Goal: Information Seeking & Learning: Find specific fact

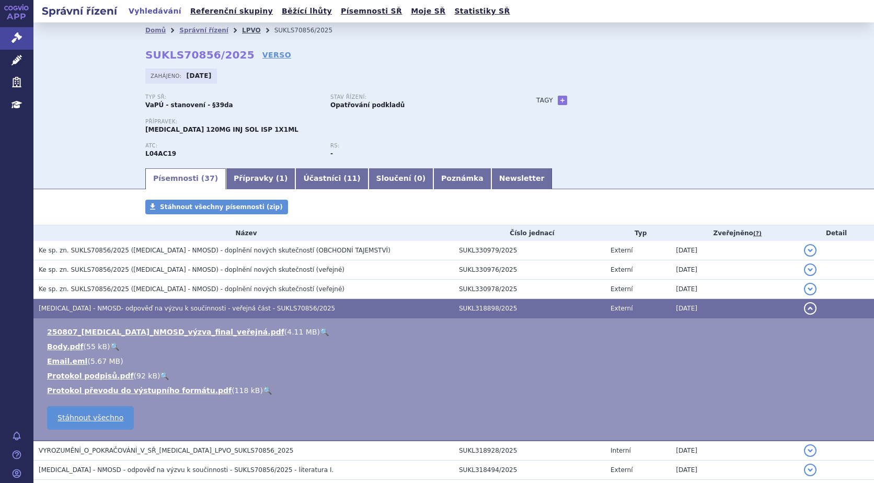
click at [242, 29] on link "LPVO" at bounding box center [251, 30] width 19 height 7
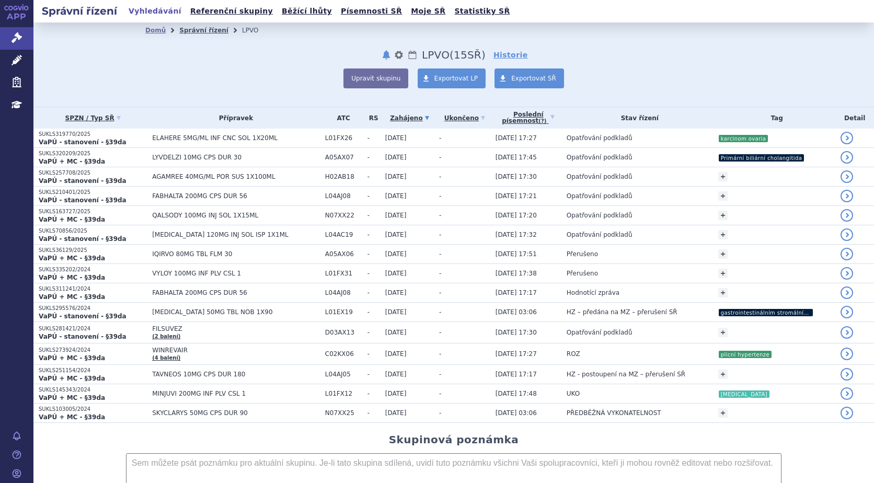
click at [196, 28] on link "Správní řízení" at bounding box center [203, 30] width 49 height 7
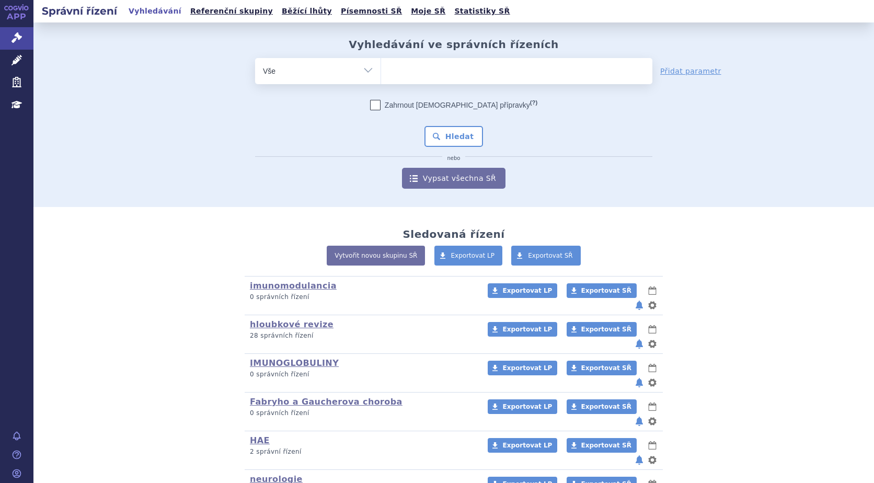
click at [445, 75] on ul at bounding box center [516, 69] width 271 height 22
click at [381, 75] on select at bounding box center [380, 70] width 1 height 26
type input "ry"
type input "rys"
type input "ryst"
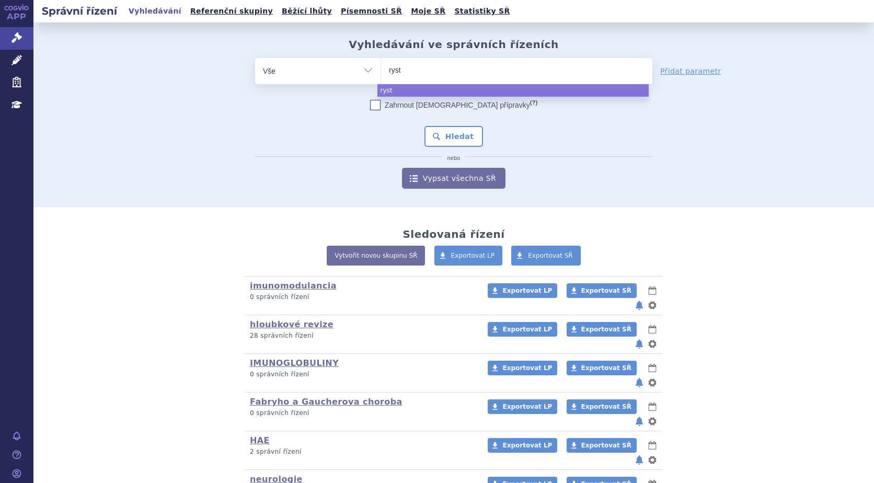
type input "rystt"
type input "rystti"
type input "rysttigo"
select select "rysttigo"
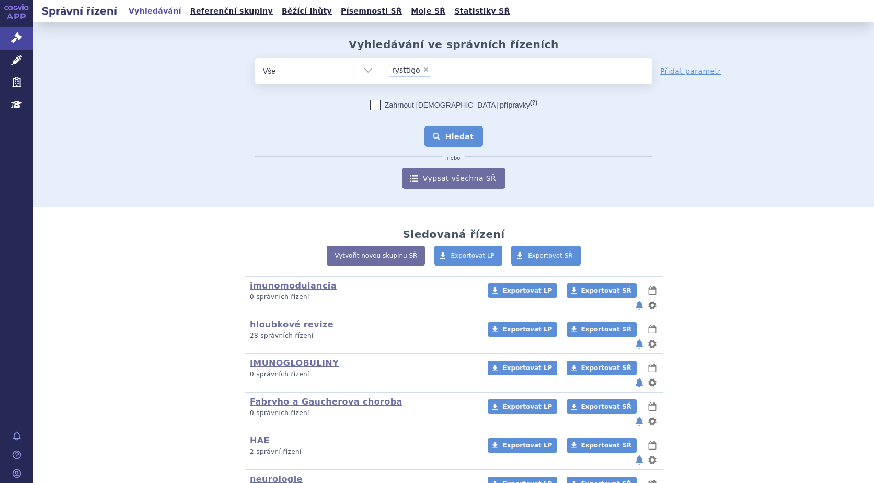
click at [450, 130] on button "Hledat" at bounding box center [453, 136] width 59 height 21
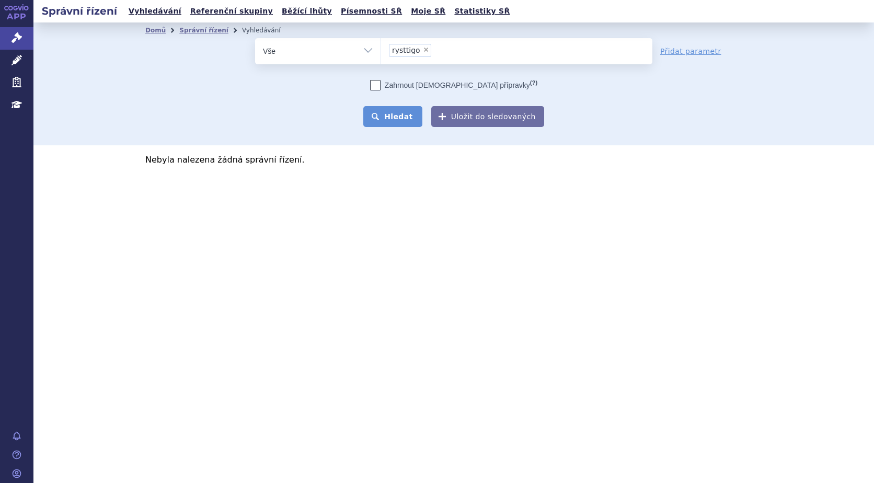
click at [408, 120] on button "Hledat" at bounding box center [392, 116] width 59 height 21
click at [423, 54] on li "× rysttigo" at bounding box center [410, 50] width 42 height 13
click at [381, 54] on select "rysttigo" at bounding box center [380, 51] width 1 height 26
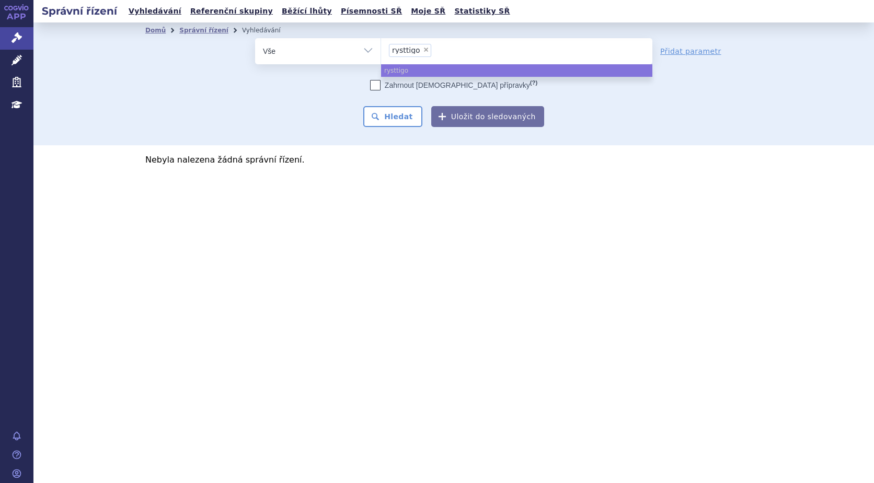
click at [423, 51] on span "×" at bounding box center [426, 49] width 6 height 6
click at [381, 51] on select "rysttigo" at bounding box center [380, 51] width 1 height 26
select select
type input "ry"
type input "rys"
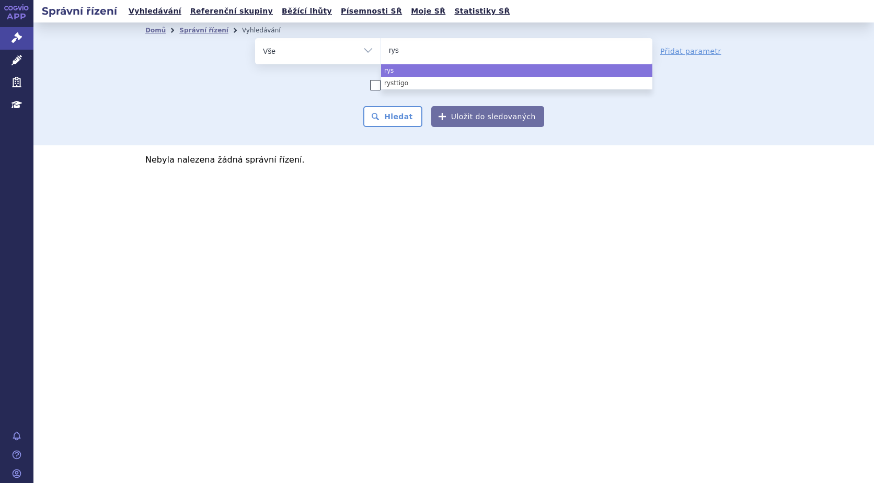
type input "ryst"
type input "rysti"
type input "rystig"
type input "rystiggo"
select select "rystiggo"
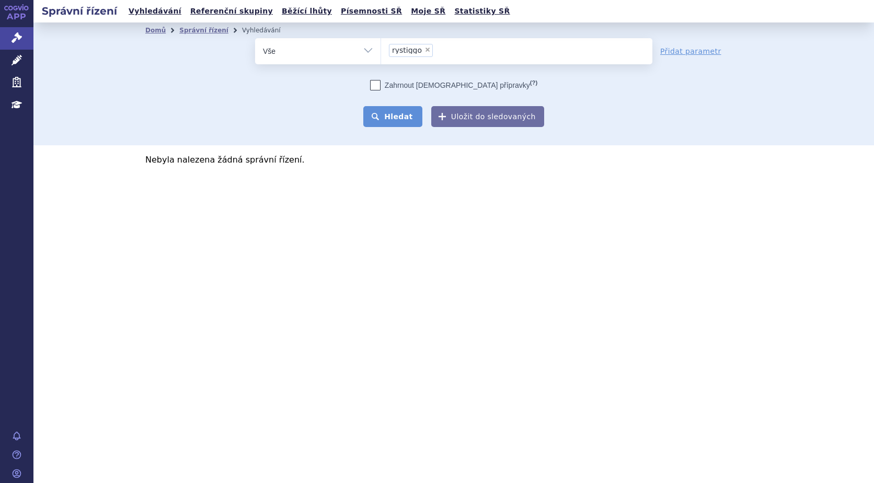
click at [408, 123] on button "Hledat" at bounding box center [392, 116] width 59 height 21
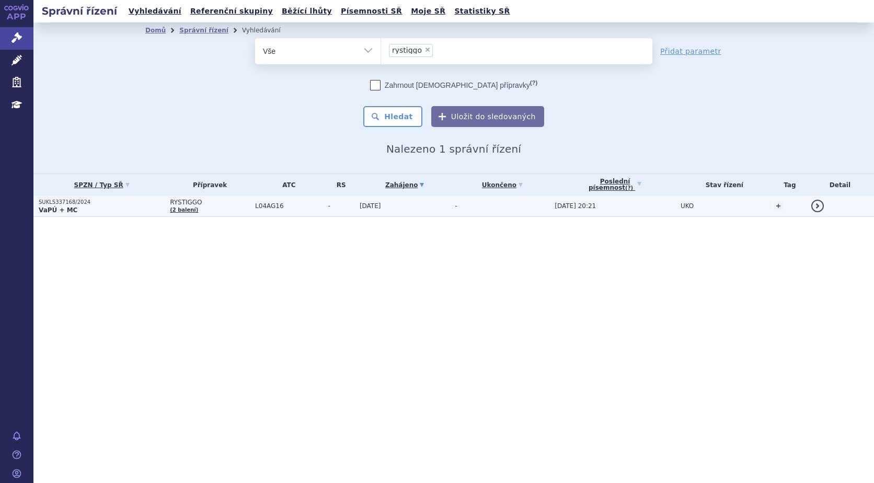
click at [272, 202] on span "L04AG16" at bounding box center [289, 205] width 68 height 7
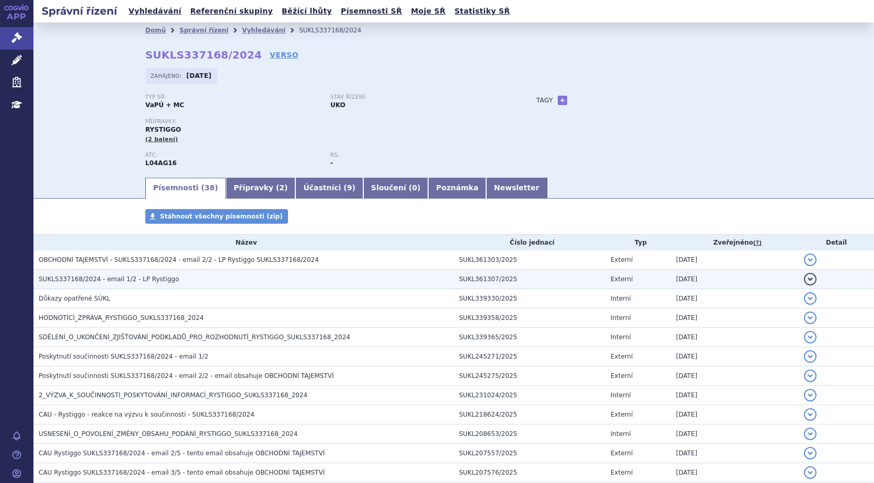
click at [99, 277] on span "SUKLS337168/2024 - email 1/2 - LP Rystiggo" at bounding box center [109, 278] width 141 height 7
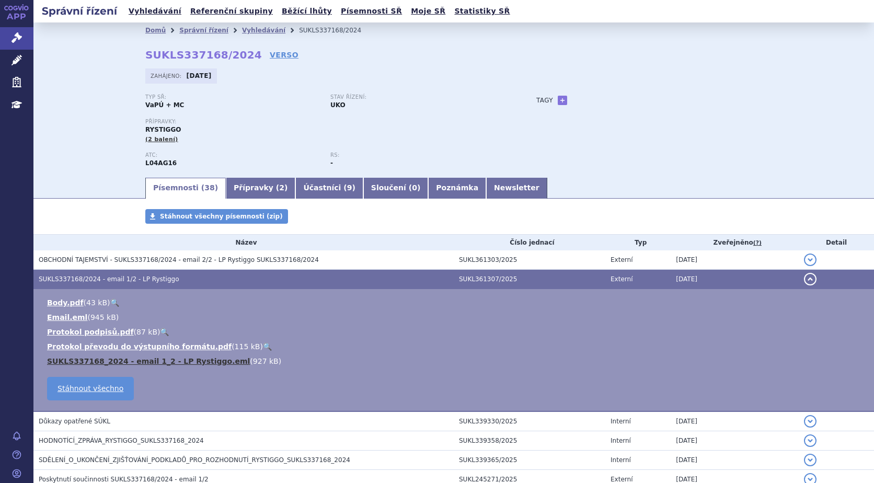
click at [94, 359] on link "SUKLS337168_2024 - email 1_2 - LP Rystiggo.eml" at bounding box center [148, 361] width 203 height 8
